Goal: Submit feedback/report problem

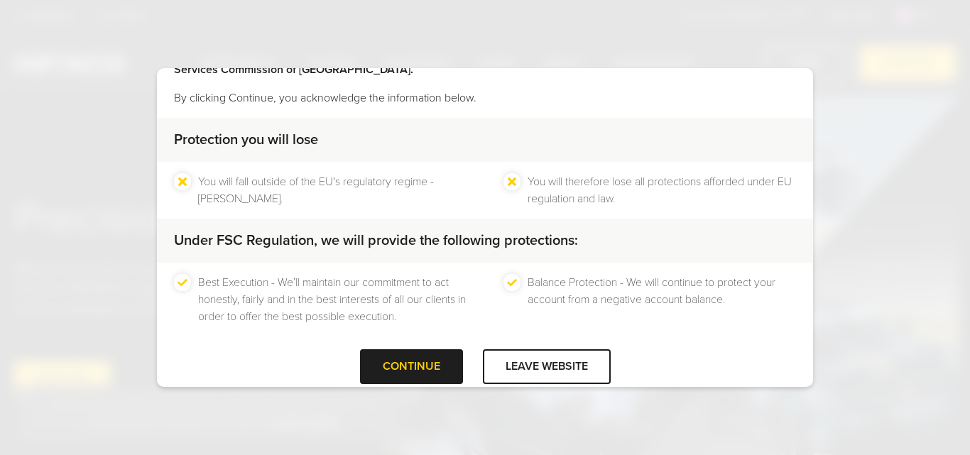
scroll to position [94, 0]
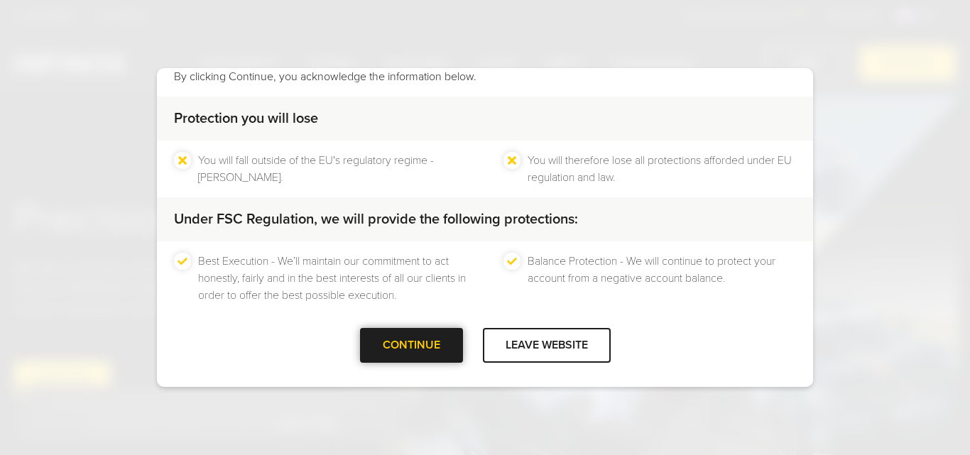
click at [411, 346] on div at bounding box center [411, 346] width 0 height 0
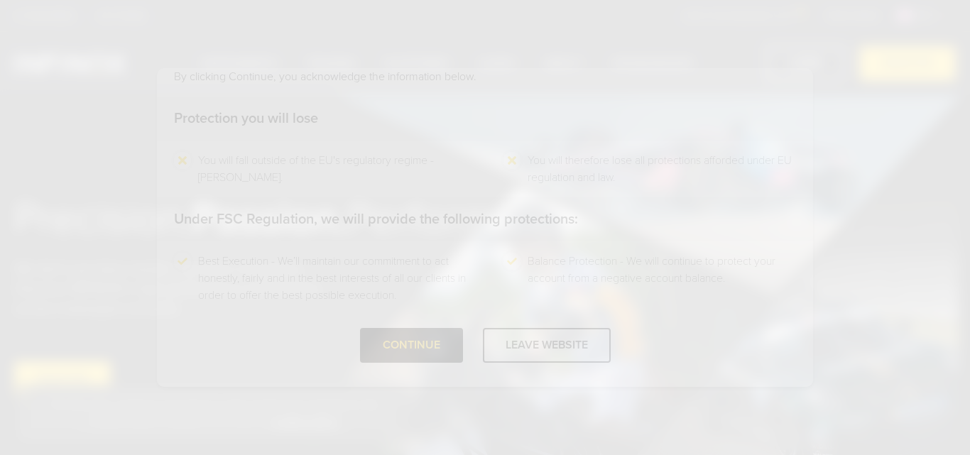
scroll to position [0, 0]
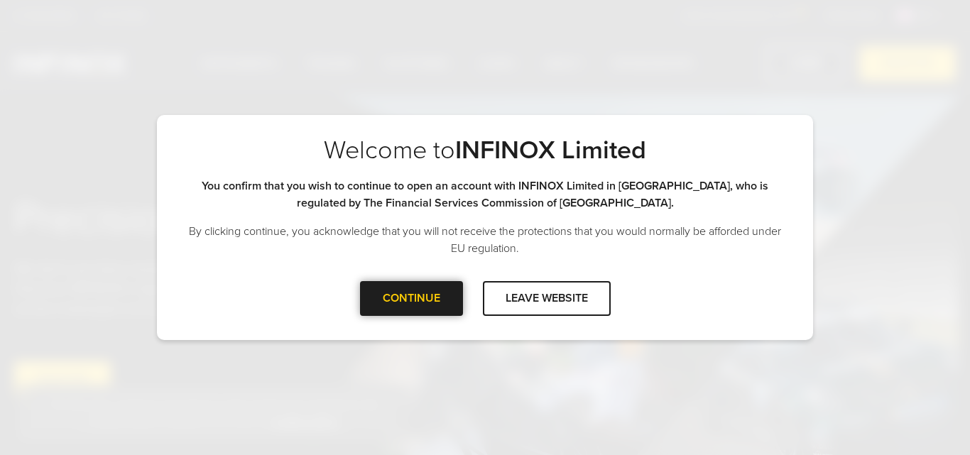
click at [430, 303] on div "CONTINUE" at bounding box center [411, 298] width 103 height 35
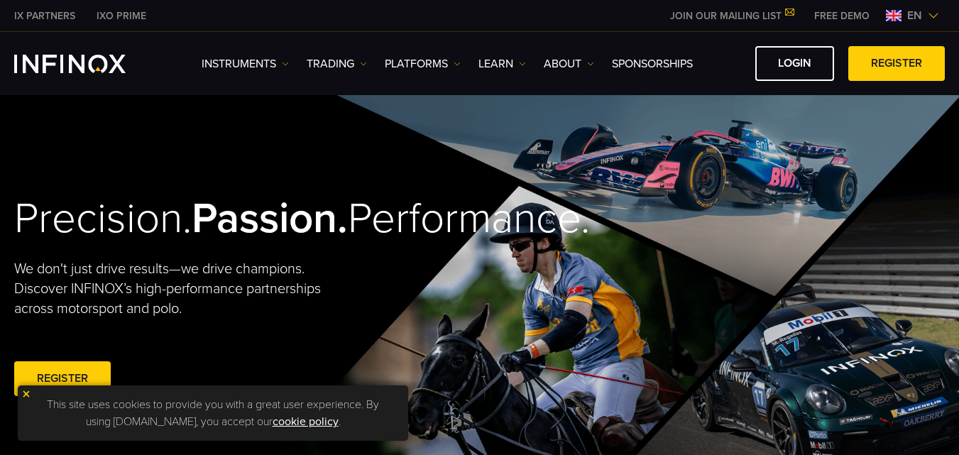
click at [940, 15] on div "en" at bounding box center [912, 15] width 65 height 17
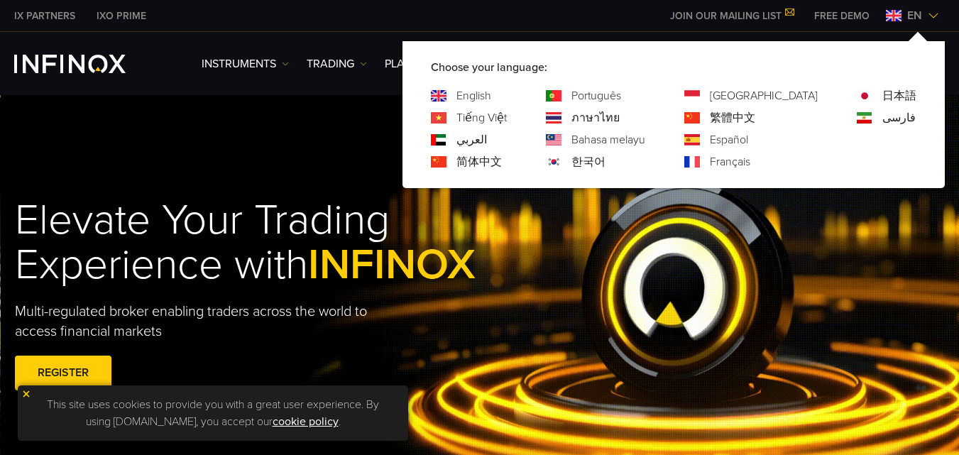
click at [321, 112] on div "Elevate Your Trading Experience with INFINOX Multi-regulated broker enabling tr…" at bounding box center [480, 296] width 959 height 403
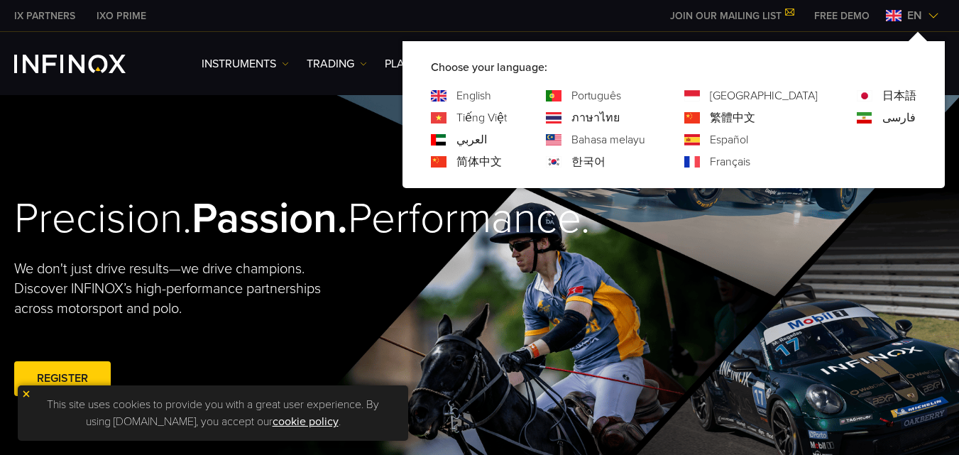
click at [586, 21] on div "IX PARTNERS IXO PRIME JOIN OUR MAILING LIST Never Miss a Trading Opportunity wi…" at bounding box center [479, 15] width 931 height 31
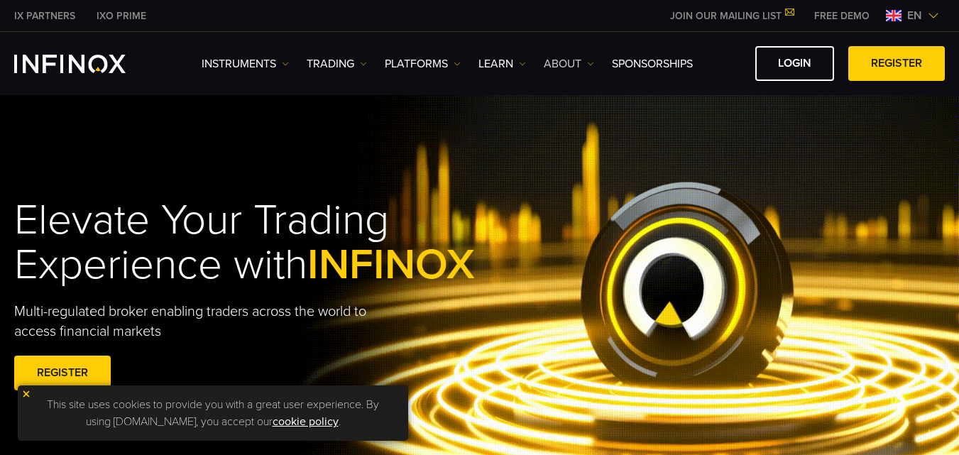
click at [593, 65] on img at bounding box center [590, 63] width 7 height 7
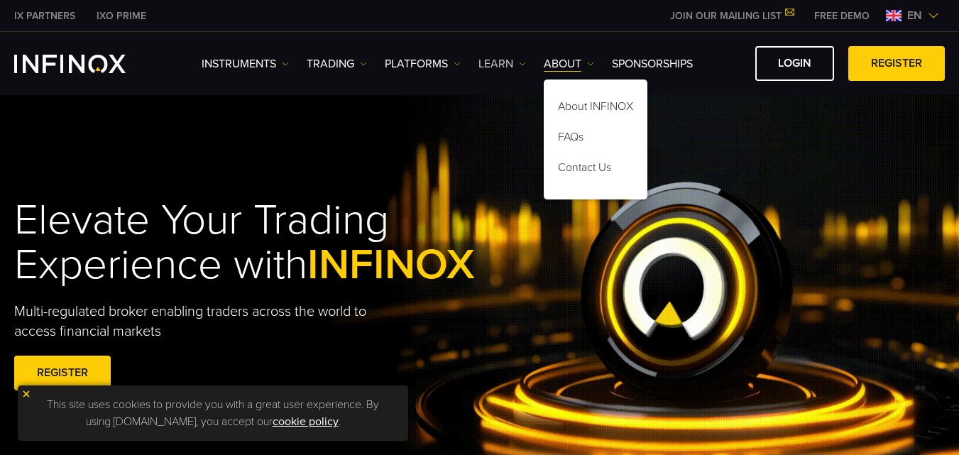
click at [519, 67] on link "Learn" at bounding box center [502, 63] width 48 height 17
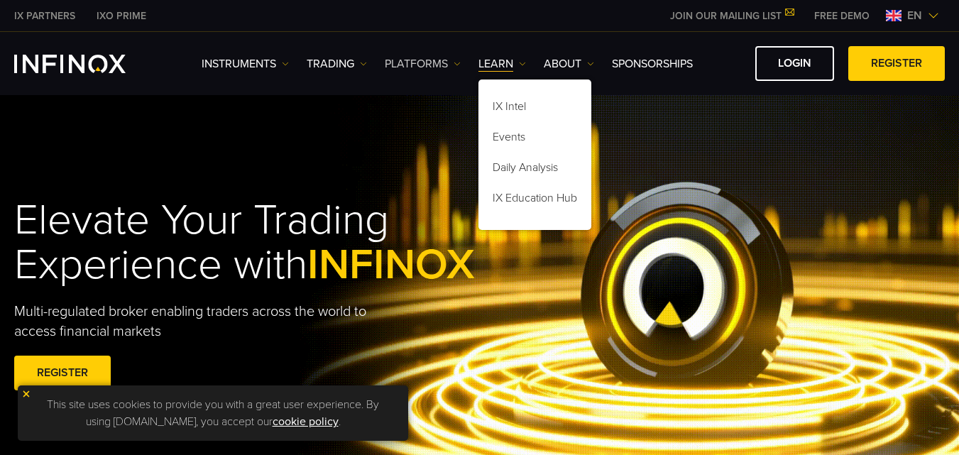
click at [453, 69] on link "PLATFORMS" at bounding box center [423, 63] width 76 height 17
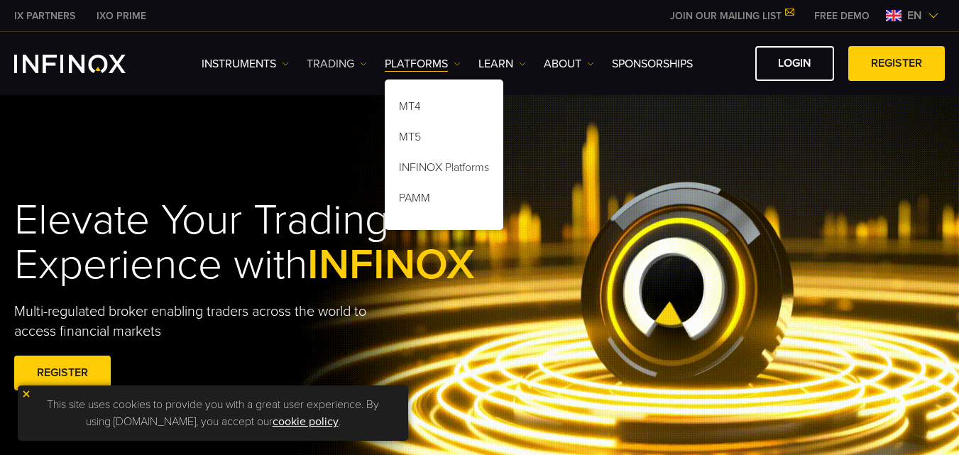
click at [363, 64] on img at bounding box center [363, 63] width 7 height 7
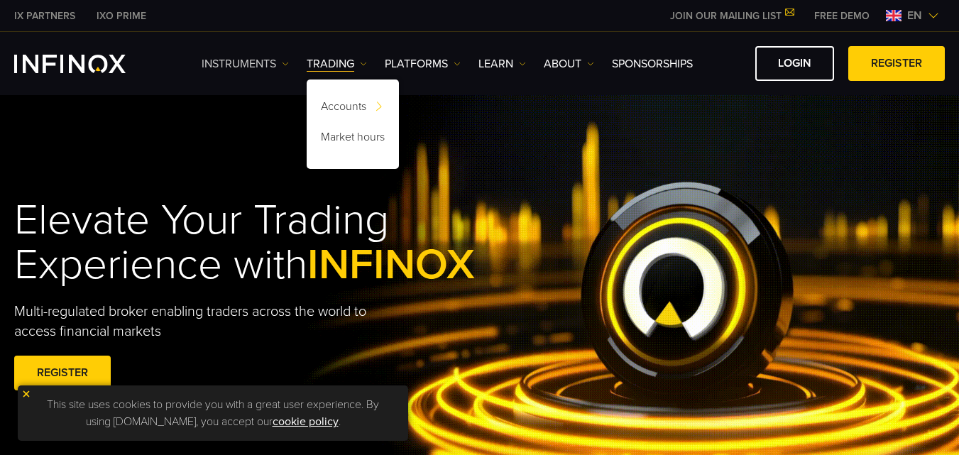
click at [280, 70] on link "Instruments" at bounding box center [245, 63] width 87 height 17
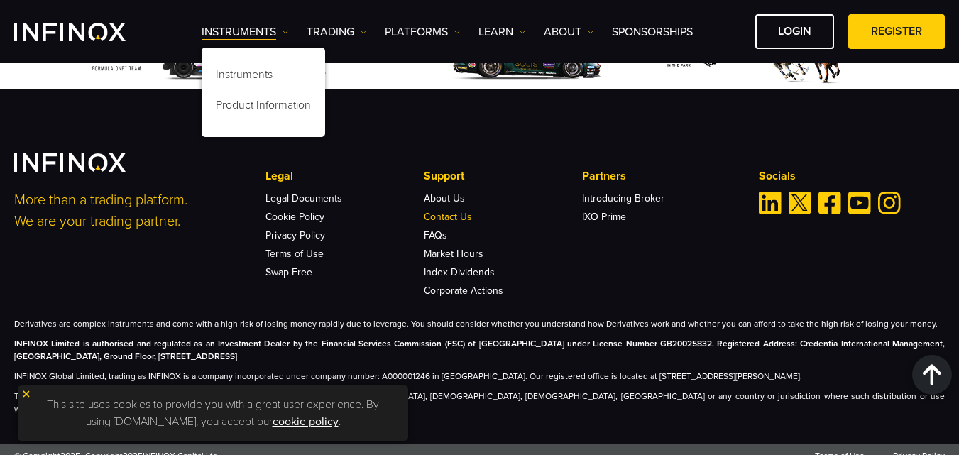
click at [446, 215] on link "Contact Us" at bounding box center [448, 217] width 48 height 12
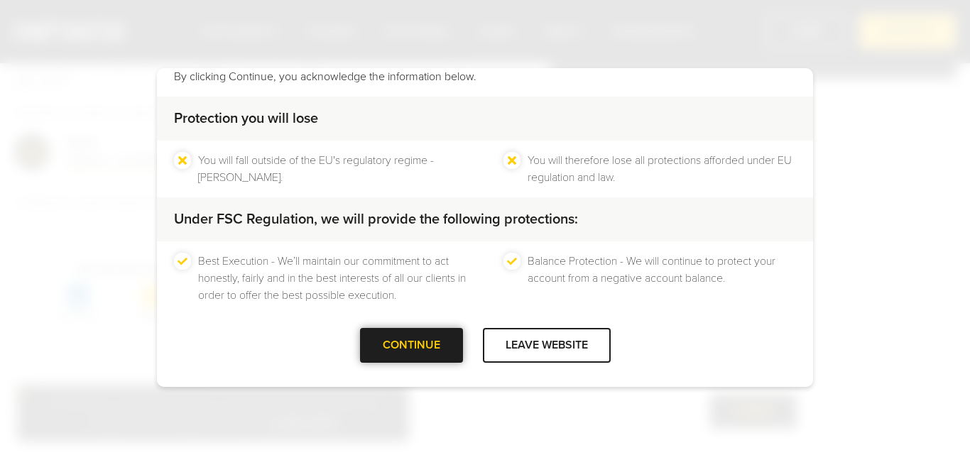
click at [411, 346] on div at bounding box center [411, 346] width 0 height 0
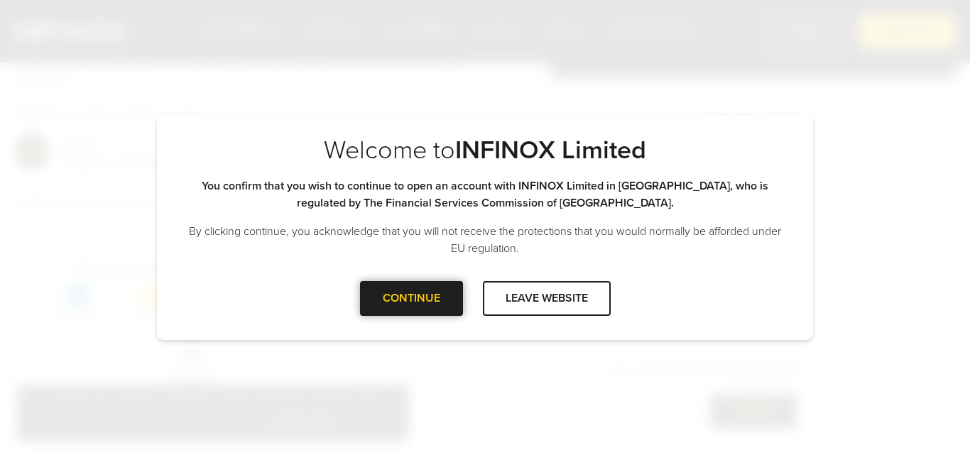
click at [411, 298] on div at bounding box center [411, 298] width 0 height 0
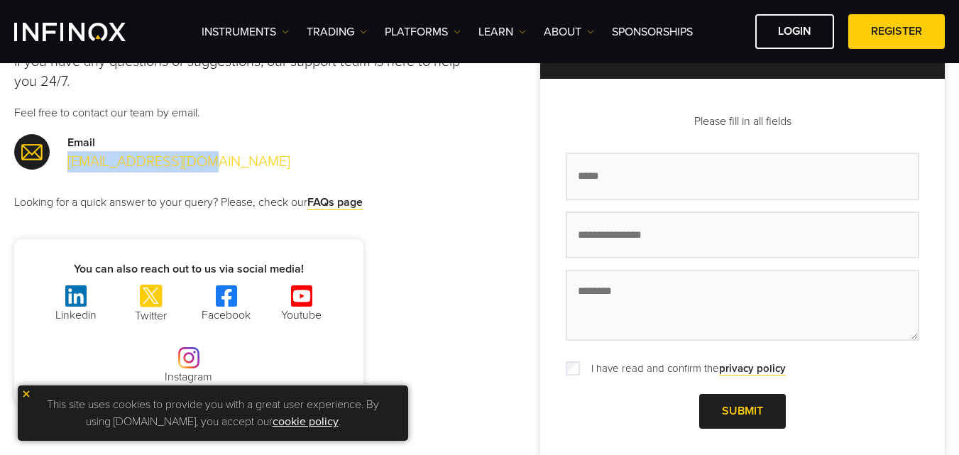
drag, startPoint x: 132, startPoint y: 158, endPoint x: 70, endPoint y: 153, distance: 62.0
click at [70, 153] on div "Email support@infinox.com" at bounding box center [247, 153] width 466 height 38
copy link "support@infinox.com"
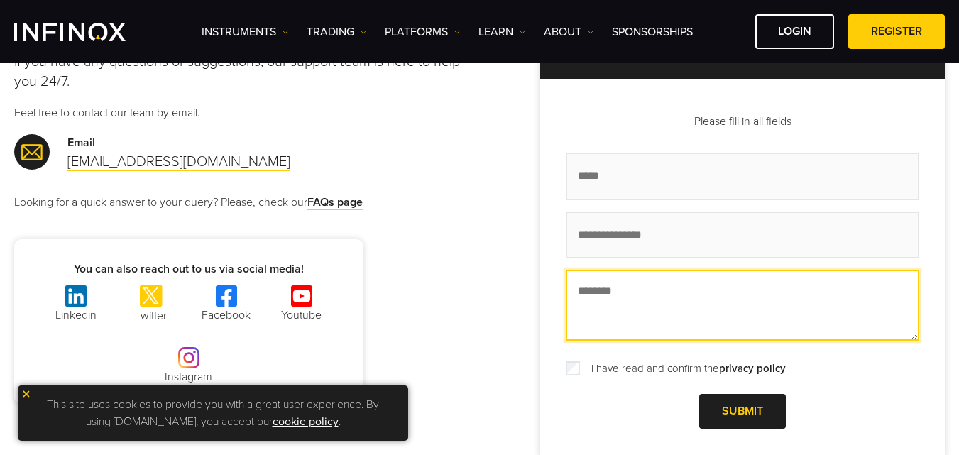
click at [691, 273] on textarea "Message *" at bounding box center [743, 305] width 354 height 71
paste textarea "**********"
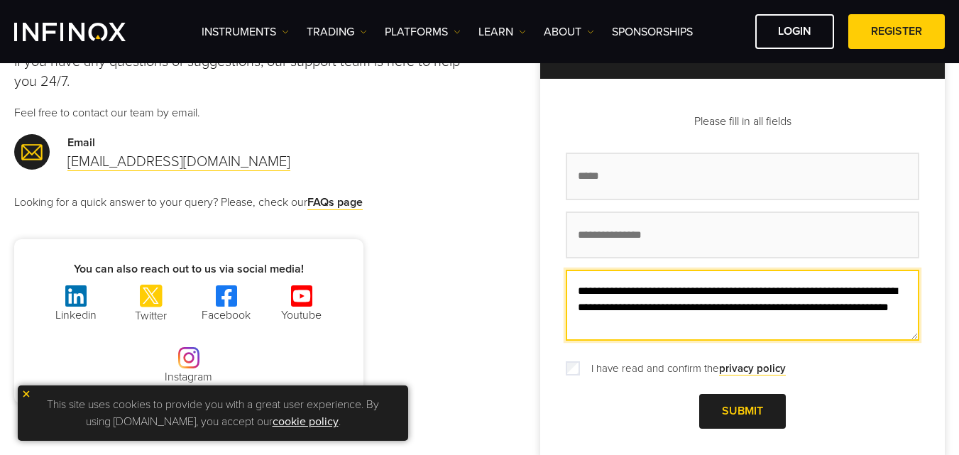
type textarea "**********"
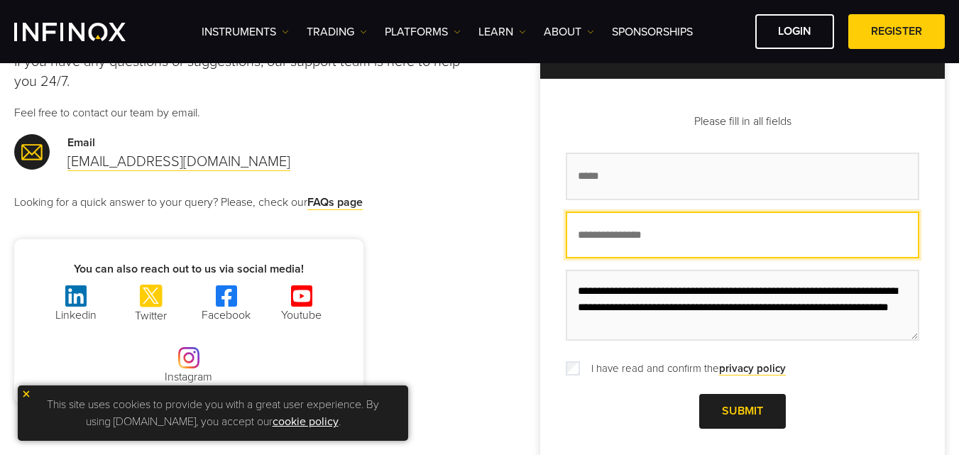
click at [667, 230] on input "E-mail address *" at bounding box center [743, 236] width 354 height 48
type input "**********"
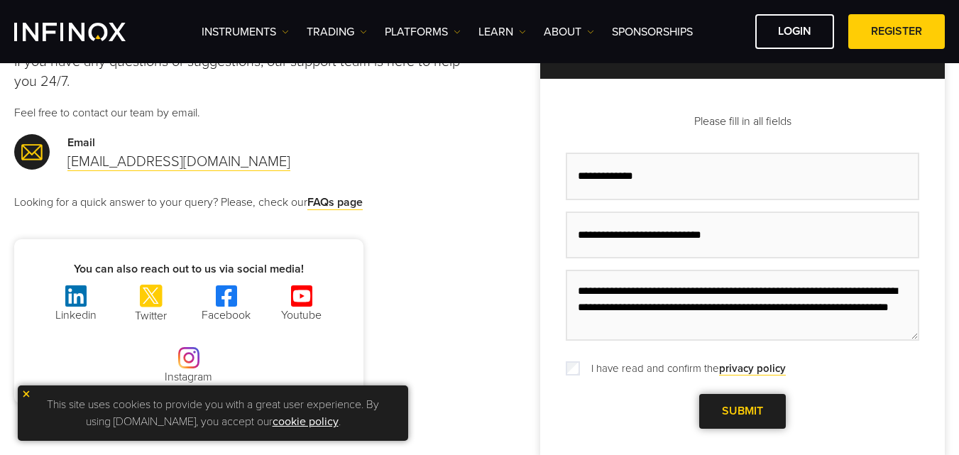
click at [743, 411] on span at bounding box center [743, 411] width 0 height 0
